Goal: Find contact information: Find contact information

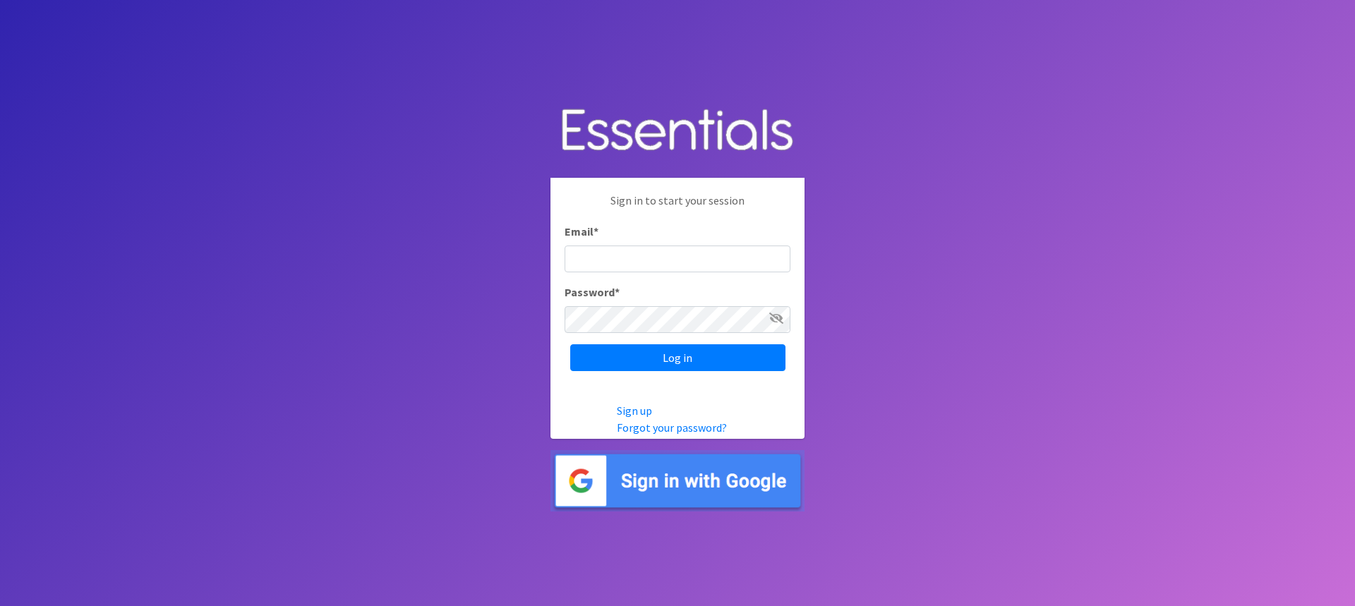
click at [776, 319] on icon at bounding box center [776, 318] width 14 height 11
click at [622, 239] on div "Email *" at bounding box center [678, 247] width 226 height 49
type input "[PERSON_NAME][EMAIL_ADDRESS][DOMAIN_NAME]"
click at [570, 344] on input "Log in" at bounding box center [677, 357] width 215 height 27
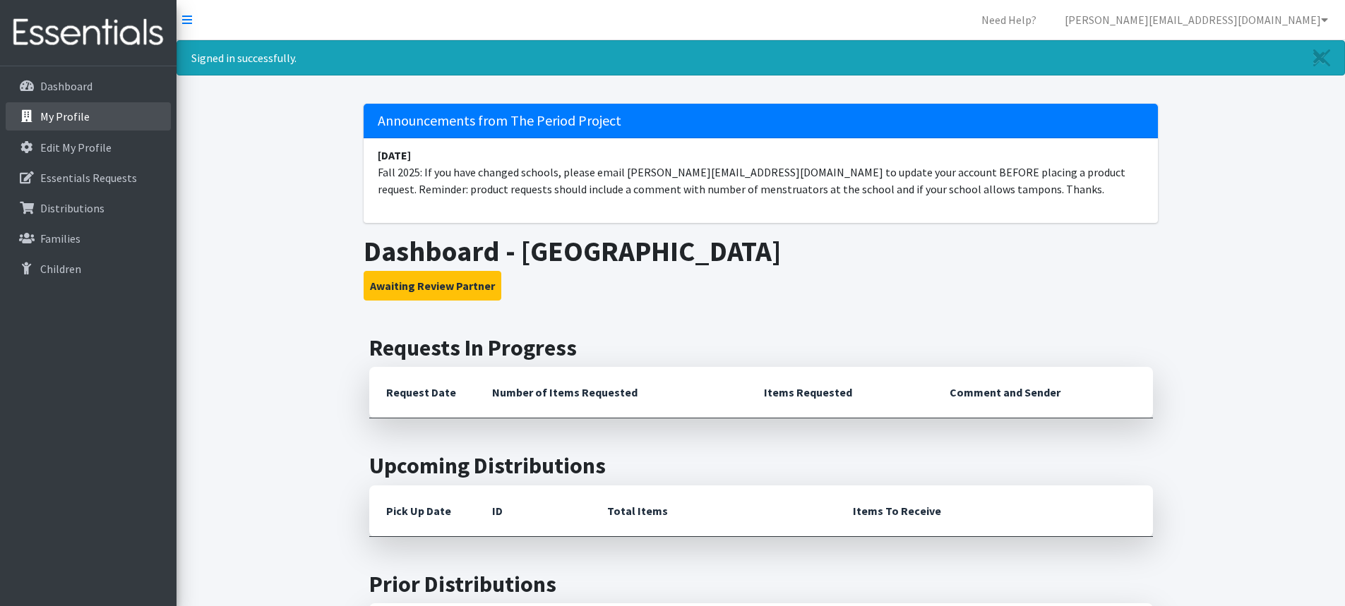
click at [65, 116] on p "My Profile" at bounding box center [64, 116] width 49 height 14
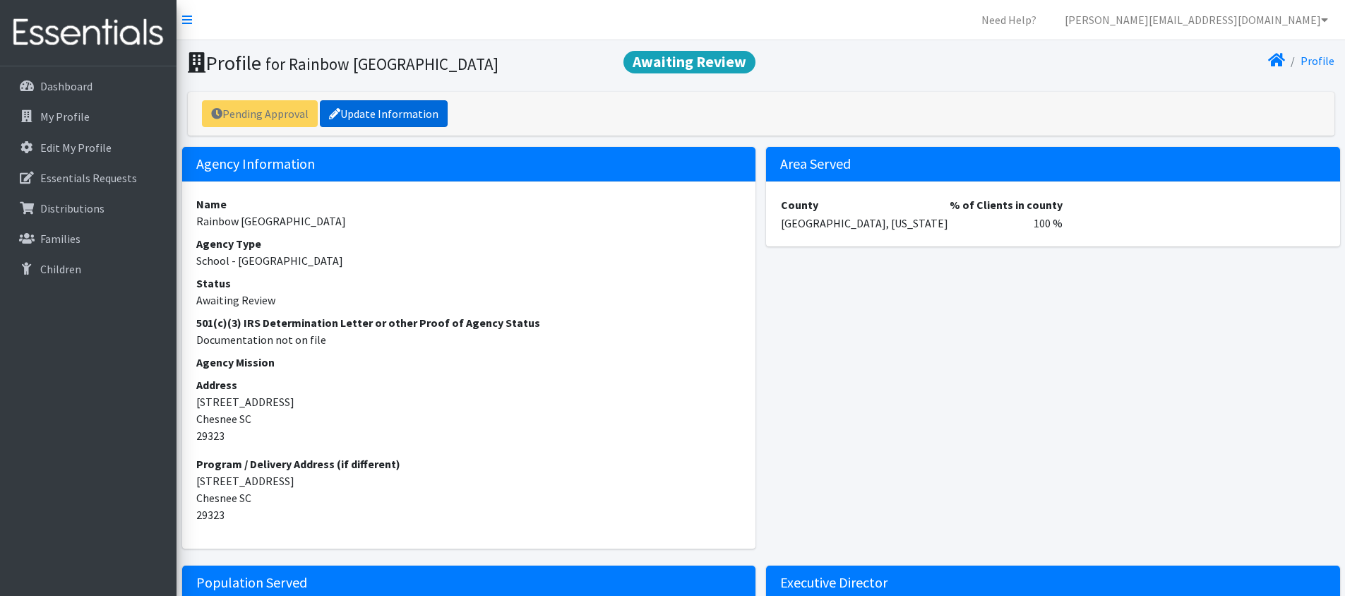
click at [375, 112] on link "Update Information" at bounding box center [384, 113] width 128 height 27
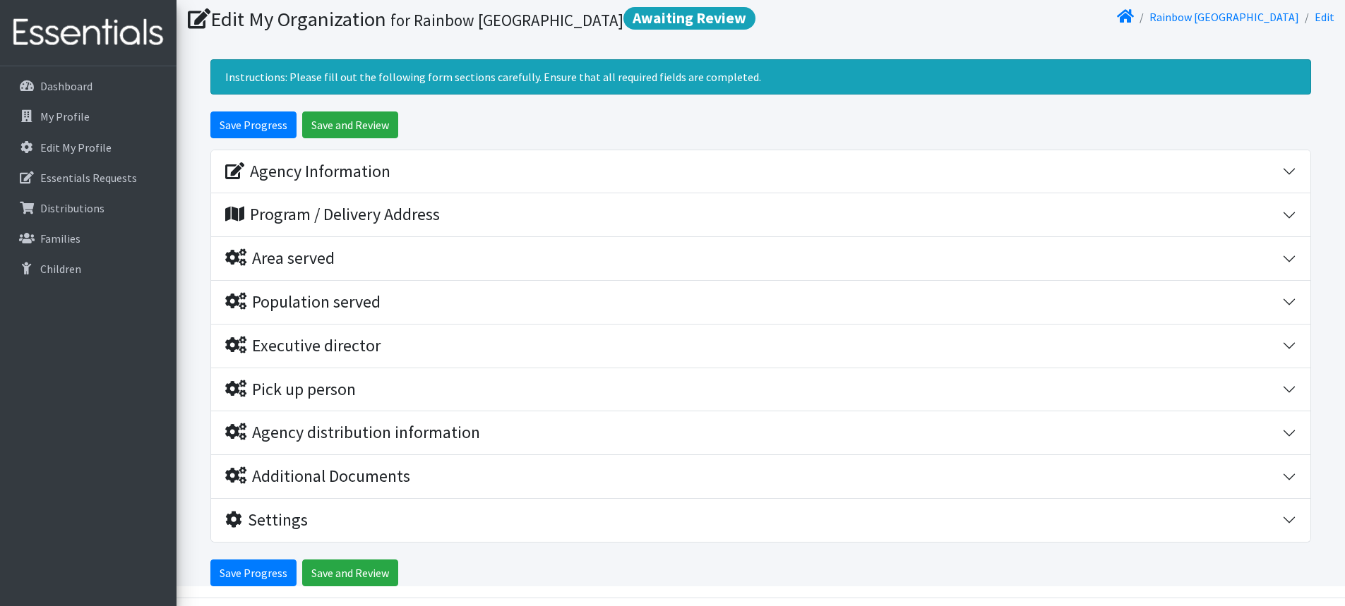
scroll to position [88, 0]
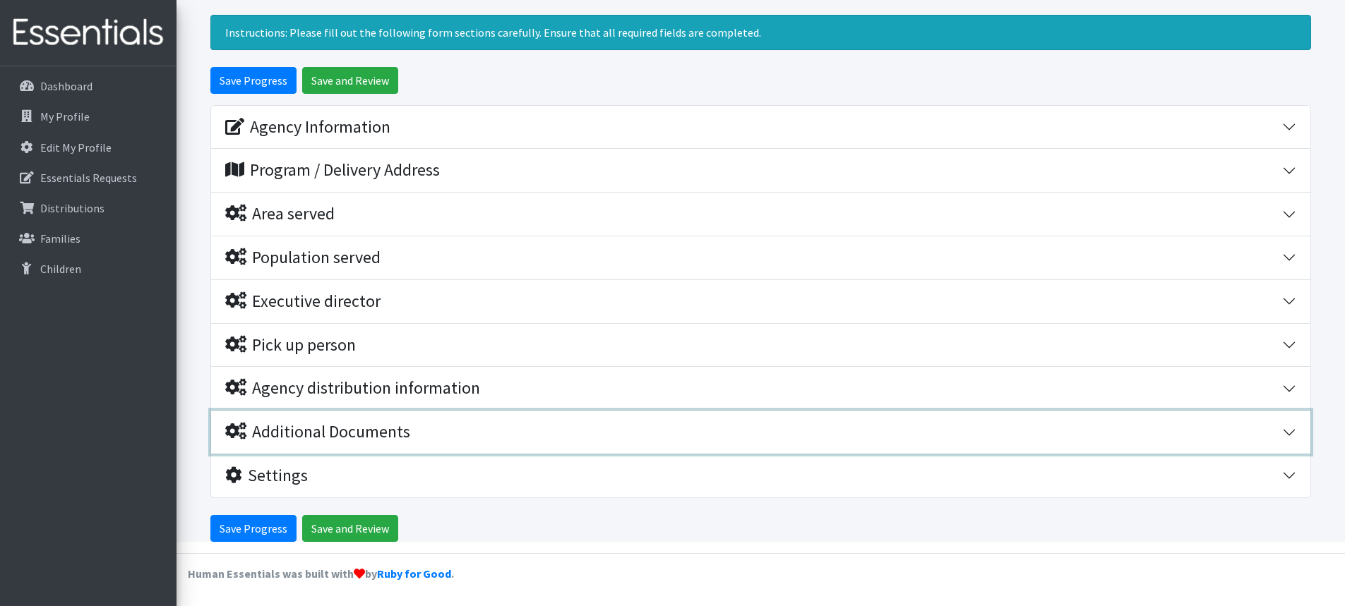
click at [330, 445] on button "Additional Documents" at bounding box center [760, 432] width 1099 height 43
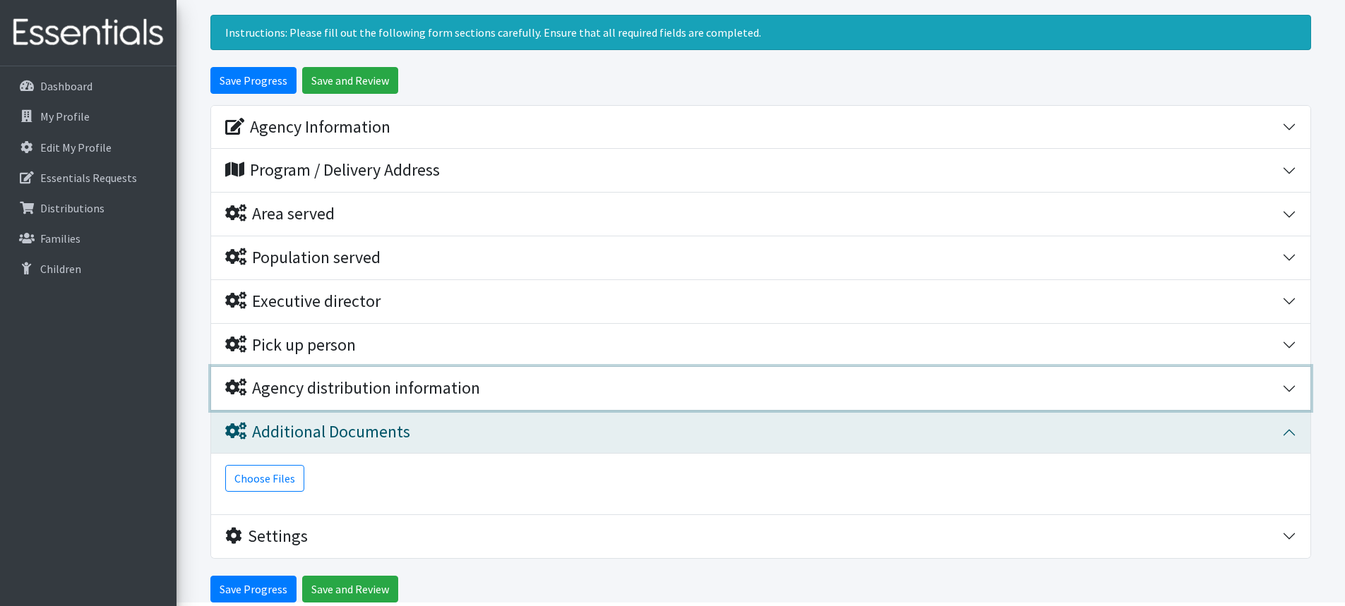
click at [323, 389] on div "Agency distribution information" at bounding box center [352, 388] width 255 height 20
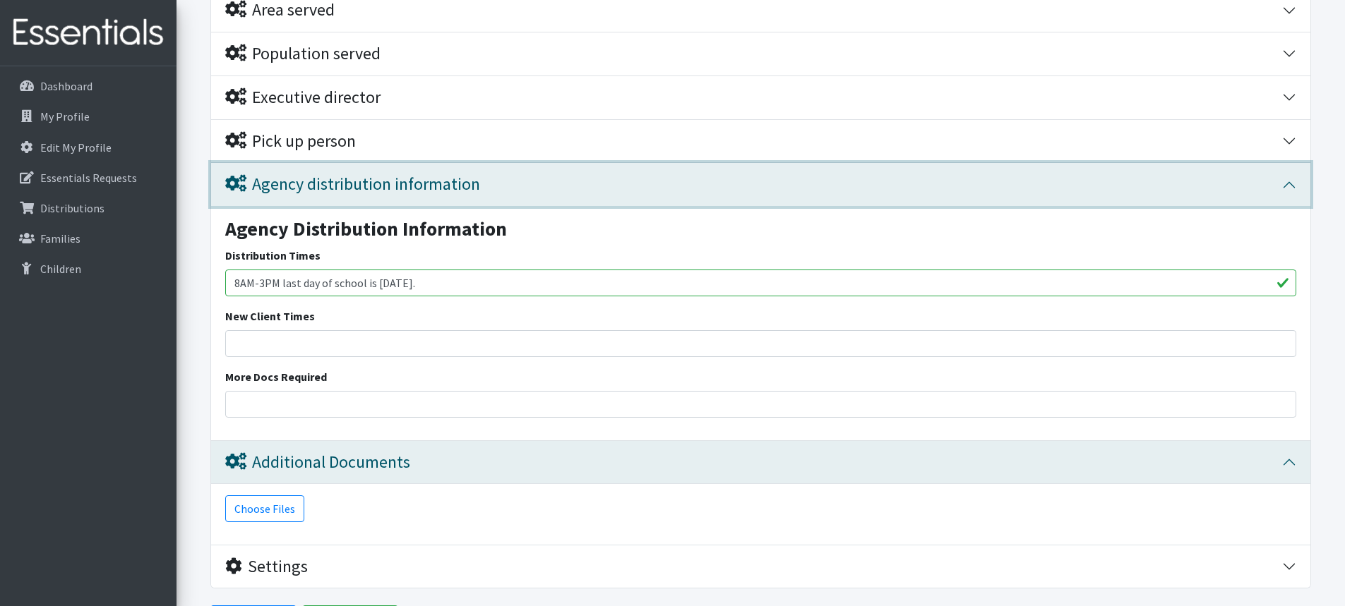
scroll to position [159, 0]
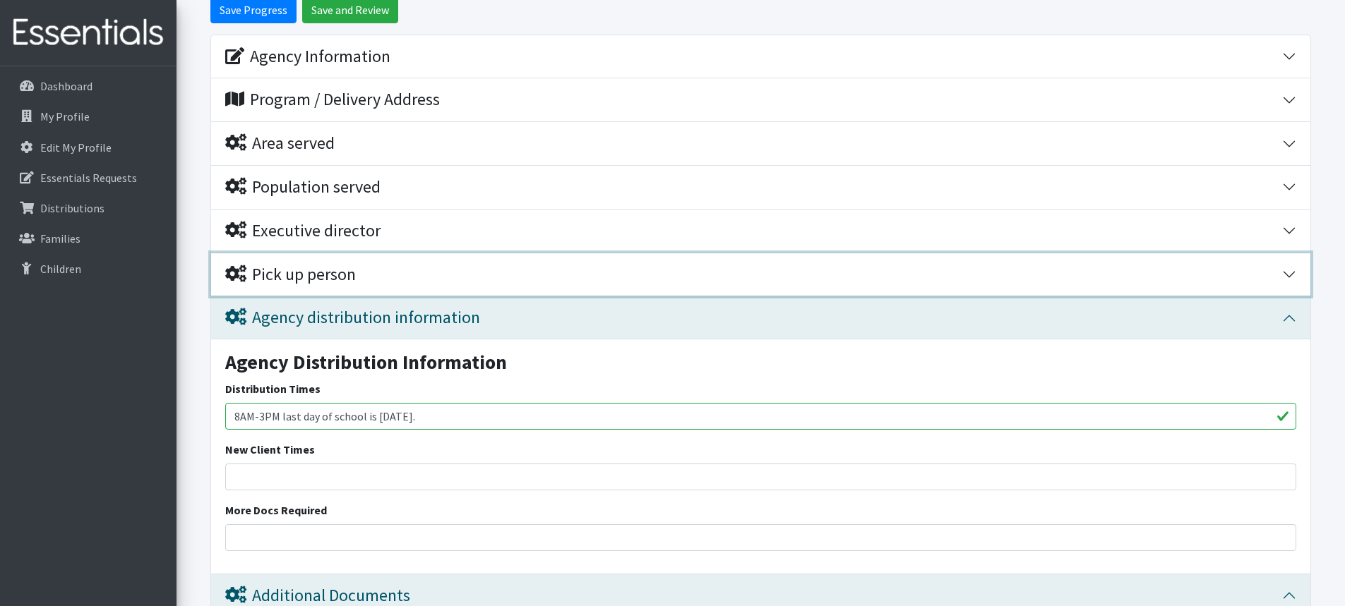
click at [295, 272] on div "Pick up person" at bounding box center [290, 275] width 131 height 20
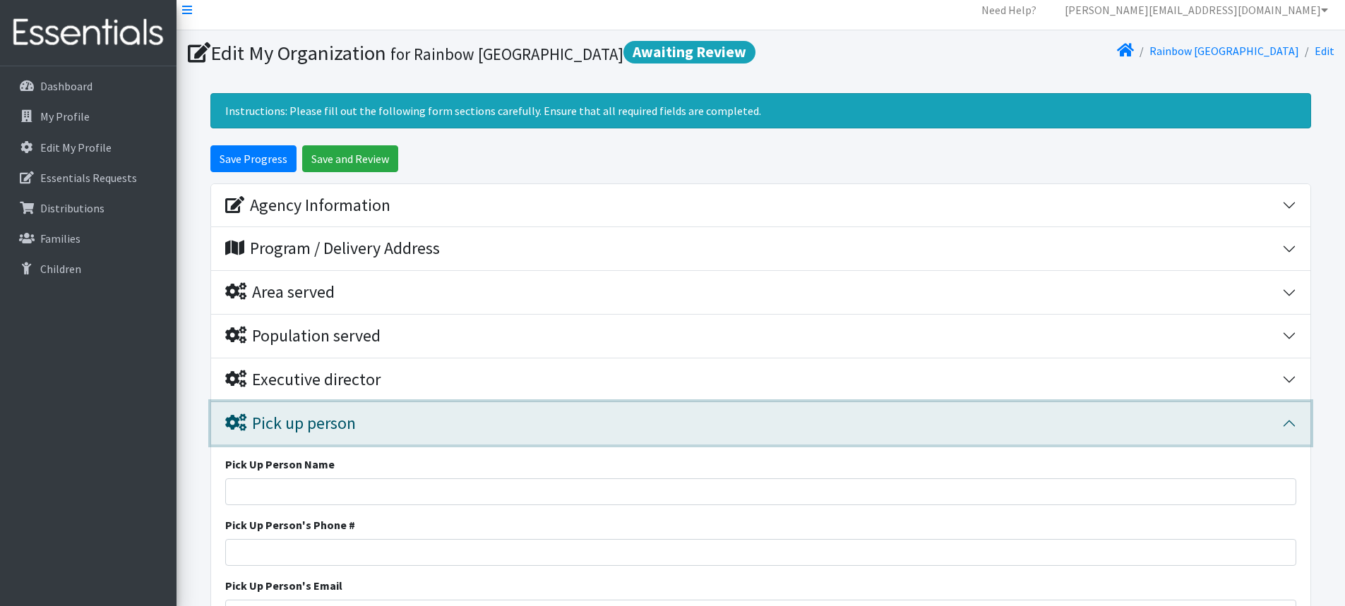
scroll to position [0, 0]
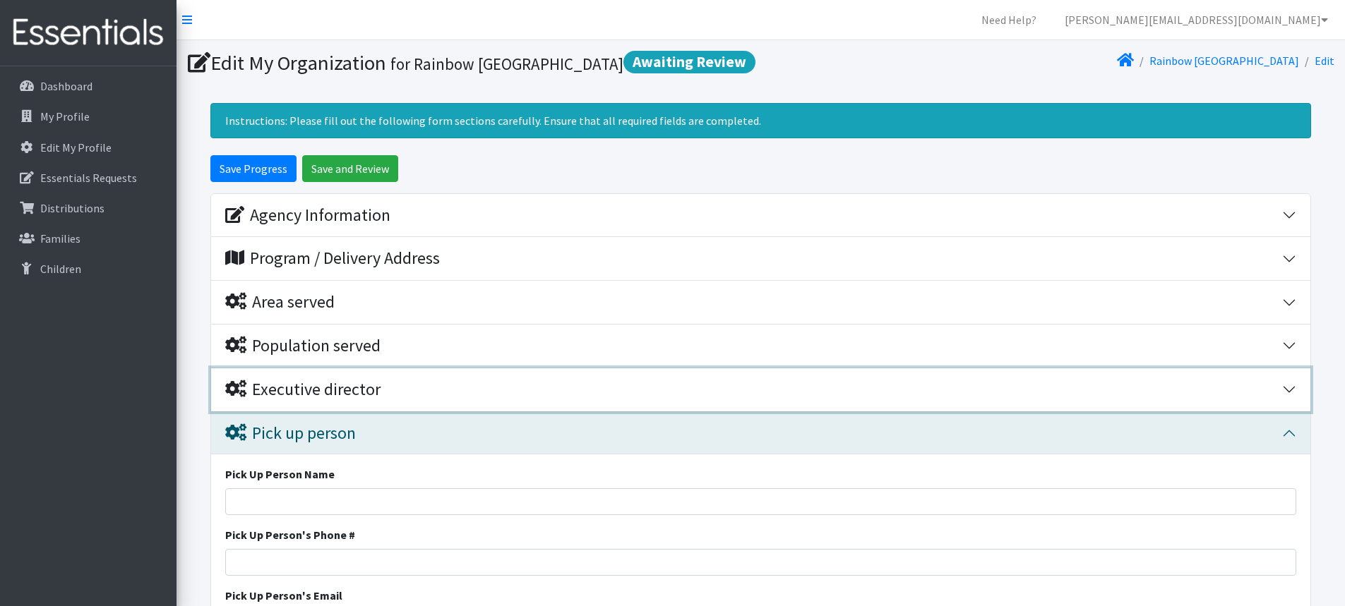
click at [279, 385] on div "Executive director" at bounding box center [302, 390] width 155 height 20
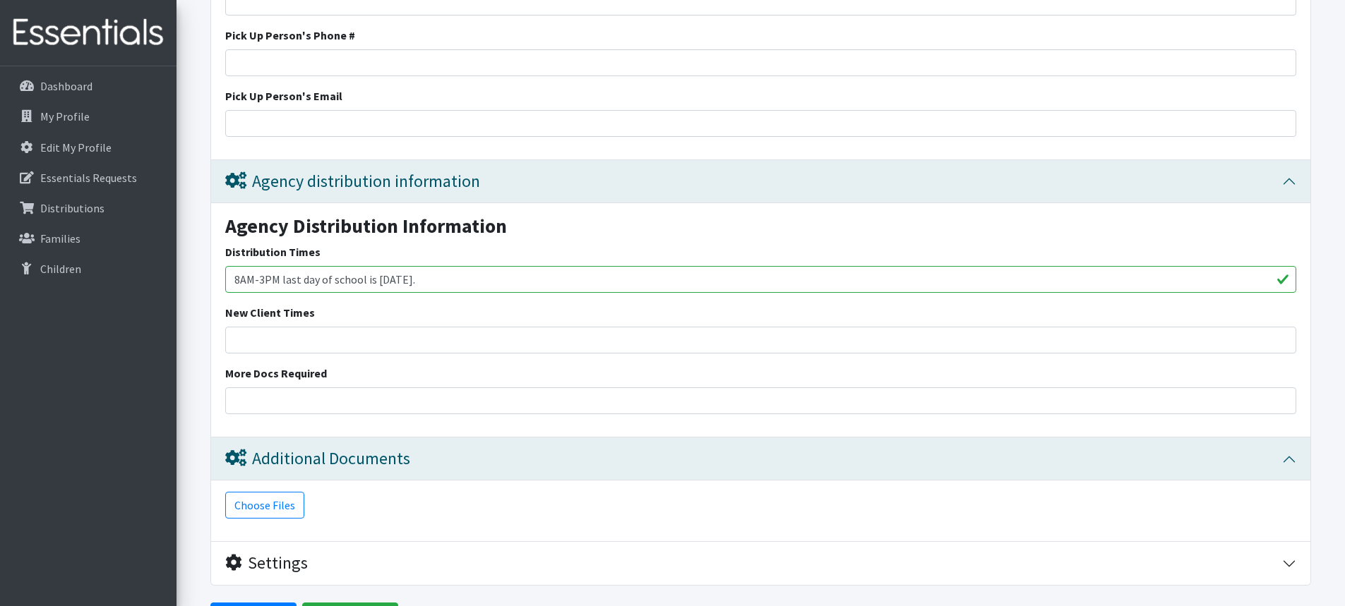
scroll to position [1076, 0]
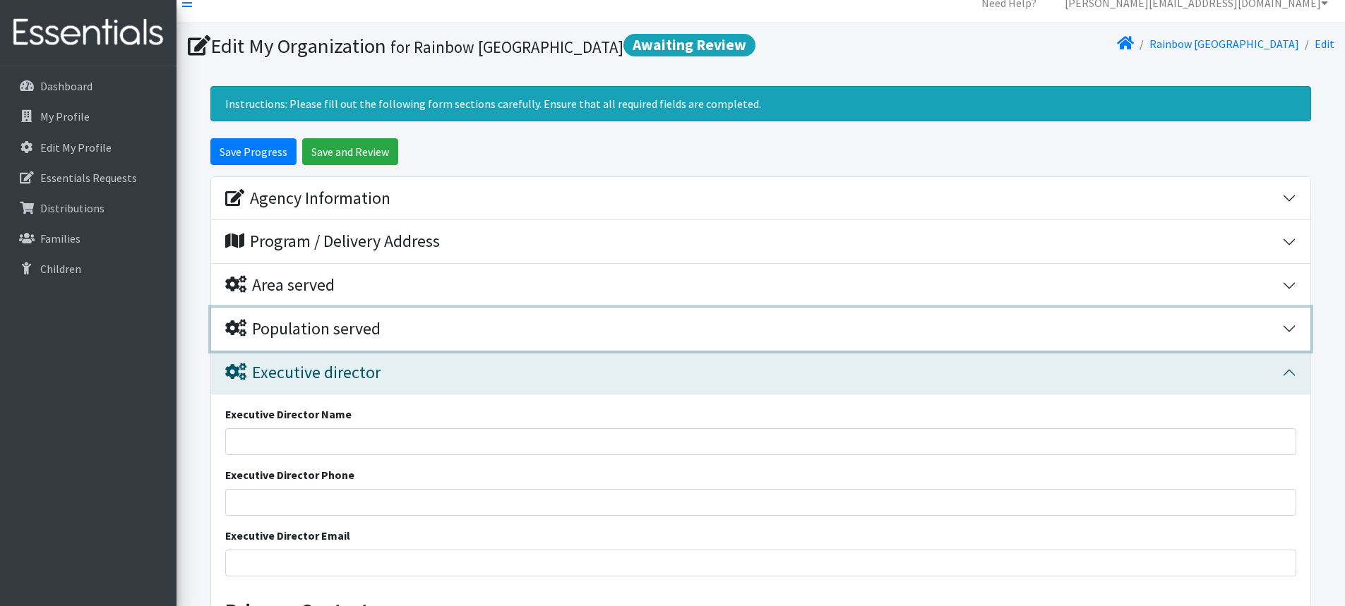
click at [305, 337] on div "Population served" at bounding box center [302, 329] width 155 height 20
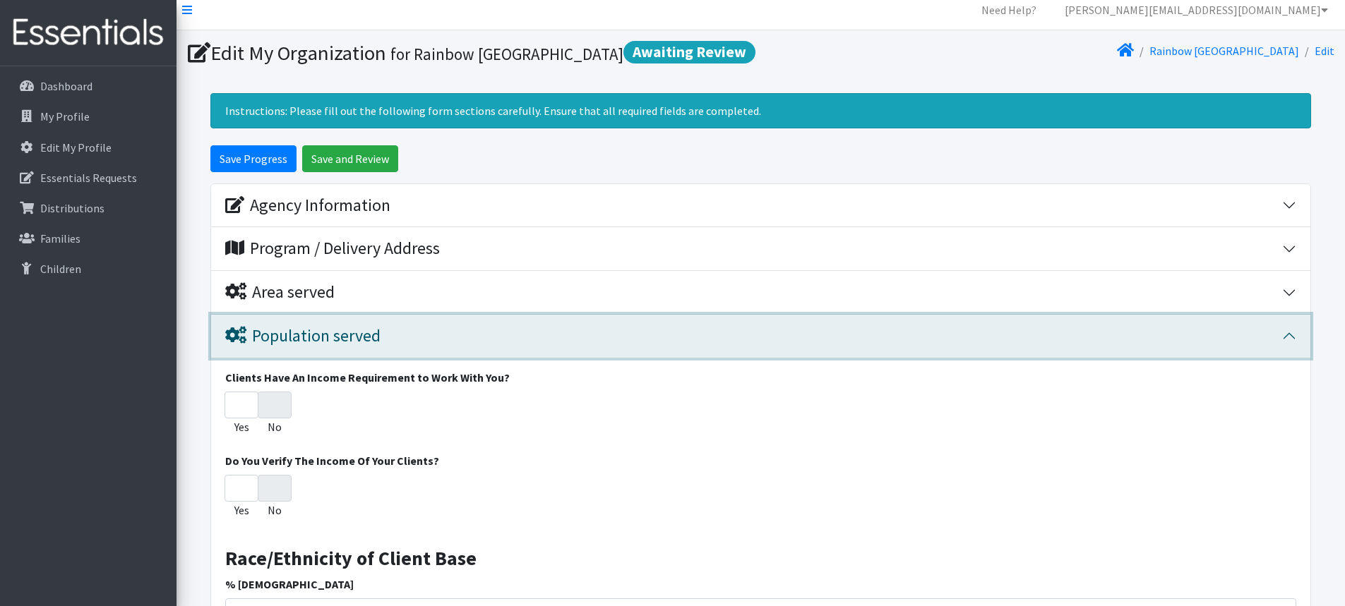
scroll to position [0, 0]
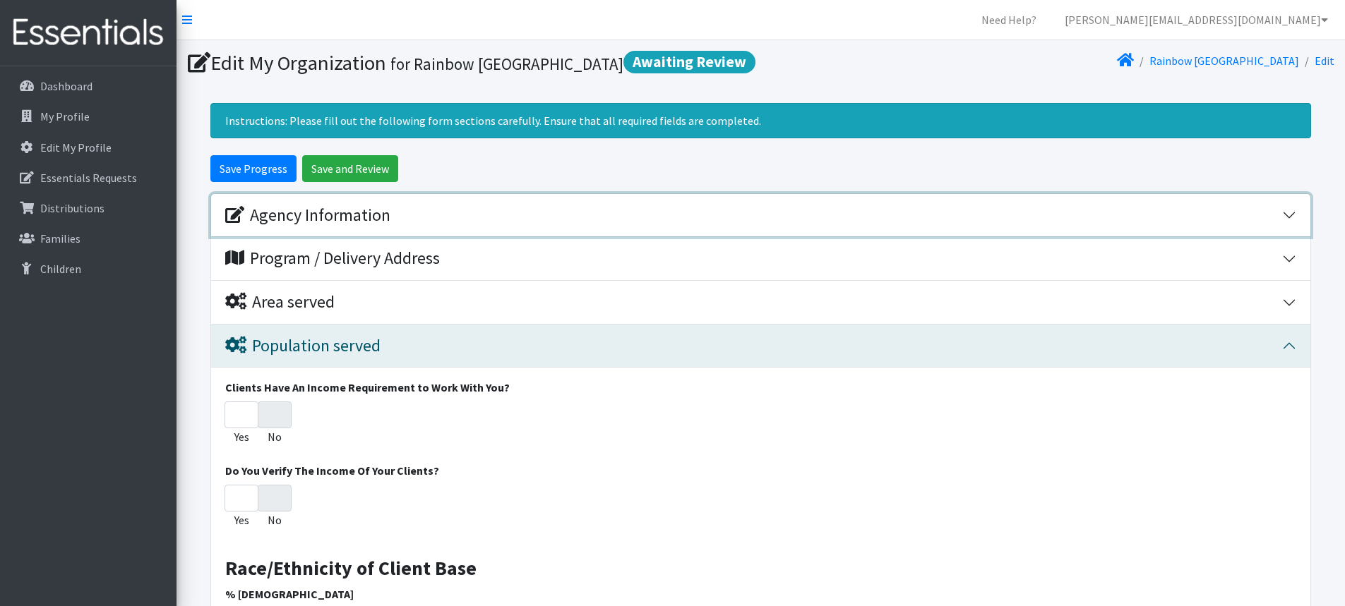
click at [296, 221] on div "Agency Information" at bounding box center [307, 215] width 165 height 20
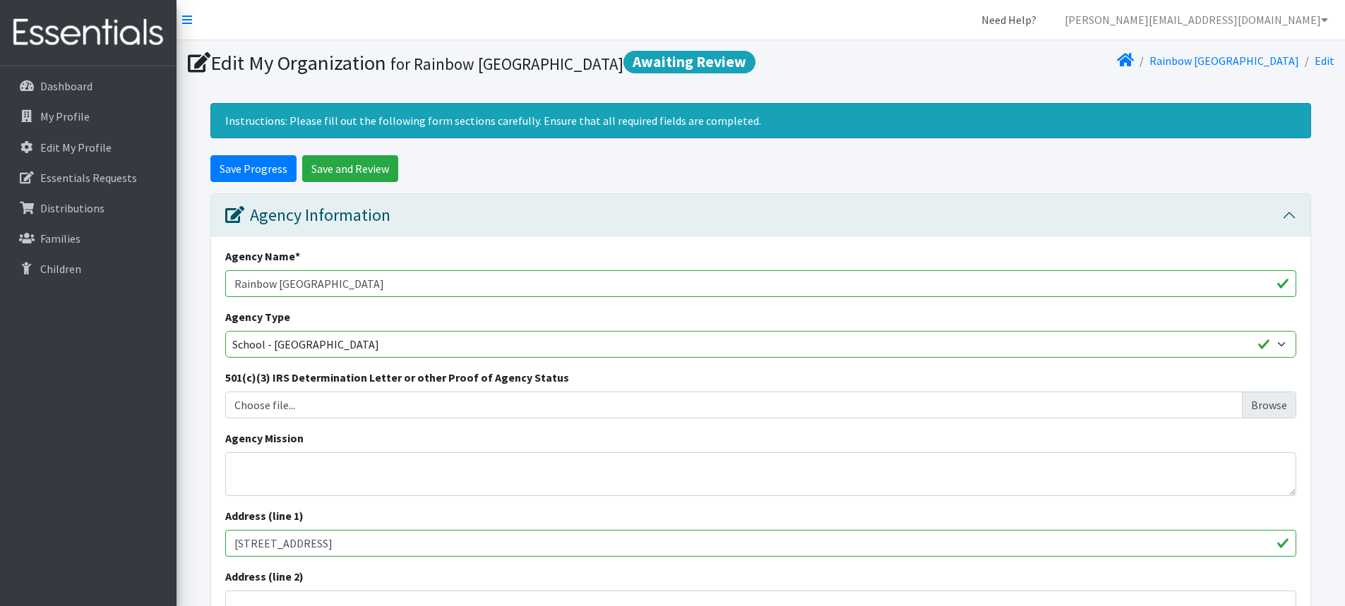
click at [1047, 18] on link "Need Help?" at bounding box center [1009, 20] width 78 height 28
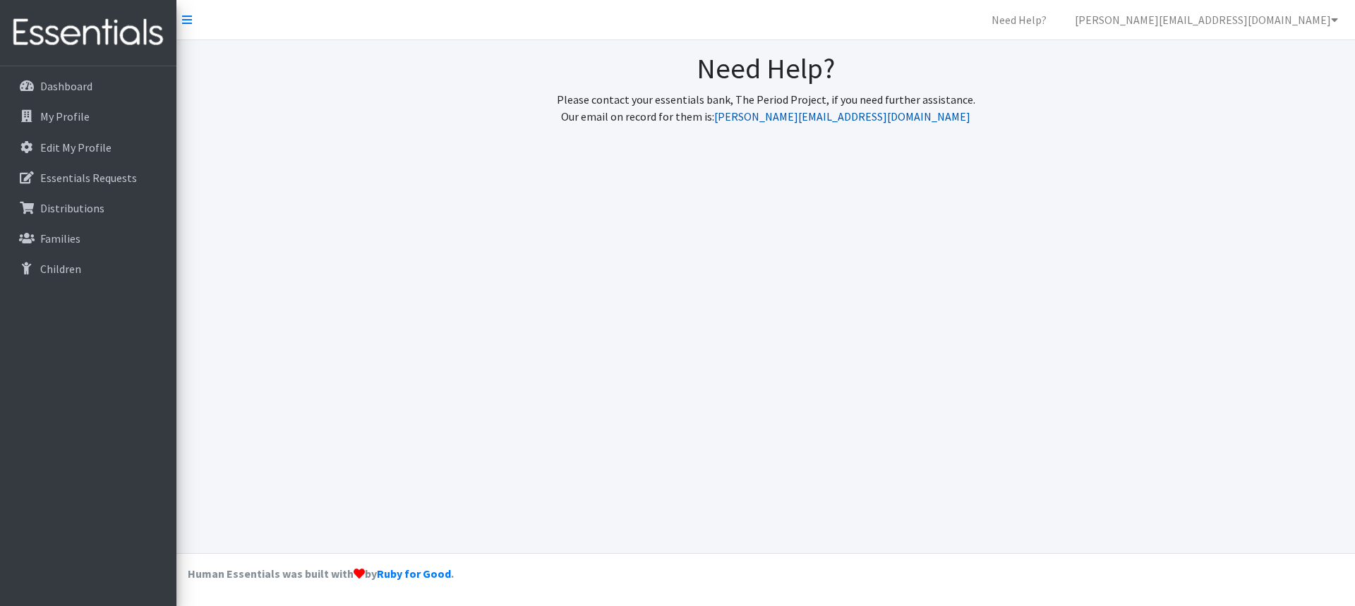
click at [839, 117] on link "[PERSON_NAME][EMAIL_ADDRESS][DOMAIN_NAME]" at bounding box center [842, 116] width 256 height 14
drag, startPoint x: 966, startPoint y: 369, endPoint x: 935, endPoint y: 336, distance: 45.4
click at [970, 362] on div "Need Help? Please contact your essentials bank, The Period Project, if you need…" at bounding box center [765, 296] width 1179 height 513
